Goal: Find contact information: Find contact information

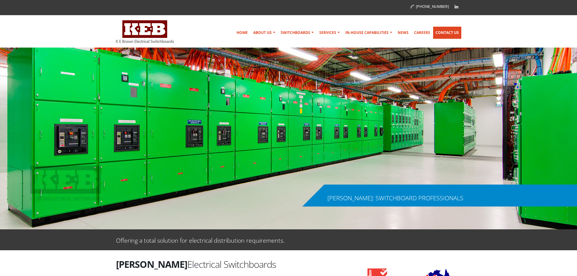
click at [452, 34] on link "Contact Us" at bounding box center [447, 33] width 28 height 12
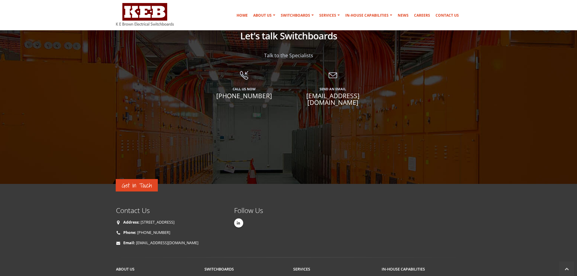
scroll to position [574, 0]
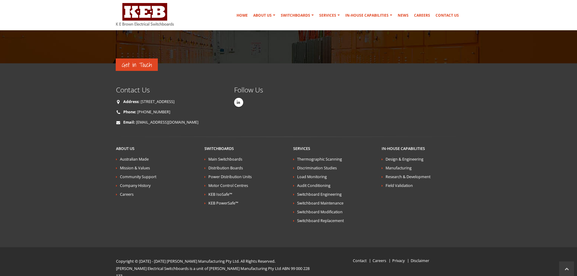
drag, startPoint x: 220, startPoint y: 93, endPoint x: 141, endPoint y: 98, distance: 79.5
click at [141, 98] on p "Address: [STREET_ADDRESS]" at bounding box center [170, 101] width 109 height 7
copy link "[STREET_ADDRESS]"
copy link "[EMAIL_ADDRESS][DOMAIN_NAME]"
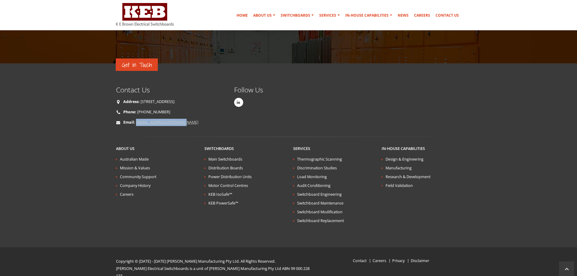
drag, startPoint x: 189, startPoint y: 116, endPoint x: 136, endPoint y: 118, distance: 53.6
click at [136, 119] on p "Email: [EMAIL_ADDRESS][DOMAIN_NAME]" at bounding box center [170, 122] width 109 height 7
copy link "[PHONE_NUMBER]"
drag, startPoint x: 174, startPoint y: 103, endPoint x: 137, endPoint y: 104, distance: 36.9
click at [137, 108] on p "Phone: [PHONE_NUMBER]" at bounding box center [170, 111] width 109 height 7
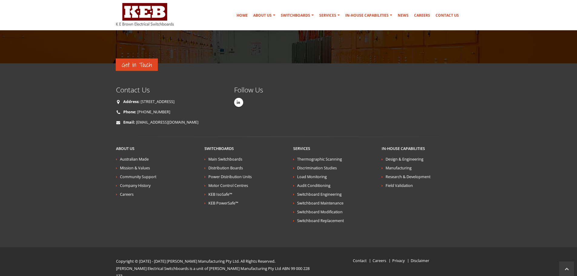
click at [363, 108] on div "Get in Touch Contact Us Address: [STREET_ADDRESS] Phone: [PHONE_NUMBER] Email: …" at bounding box center [288, 111] width 354 height 51
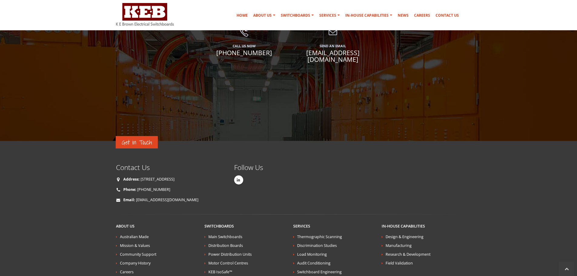
scroll to position [363, 0]
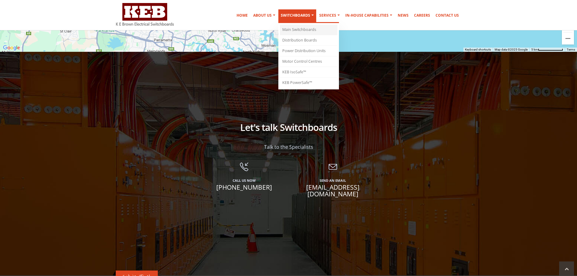
click at [301, 28] on link "Main Switchboards" at bounding box center [308, 30] width 57 height 11
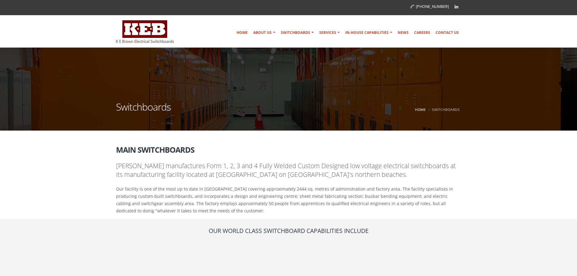
click at [563, 188] on section "Main Switchboards K E Brown manufactures Form 1, 2, 3 and 4 Fully Welded Custom…" at bounding box center [288, 180] width 577 height 78
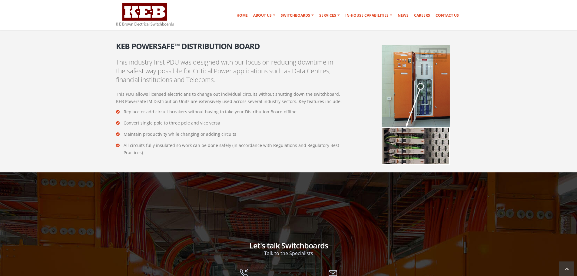
scroll to position [1301, 0]
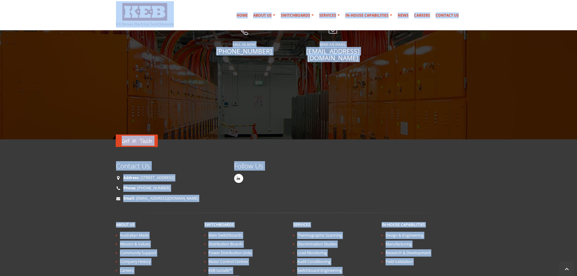
copy body "(02) 9979 6499 Home About Us Australian Made Mission & Values Community Support…"
